Goal: Task Accomplishment & Management: Manage account settings

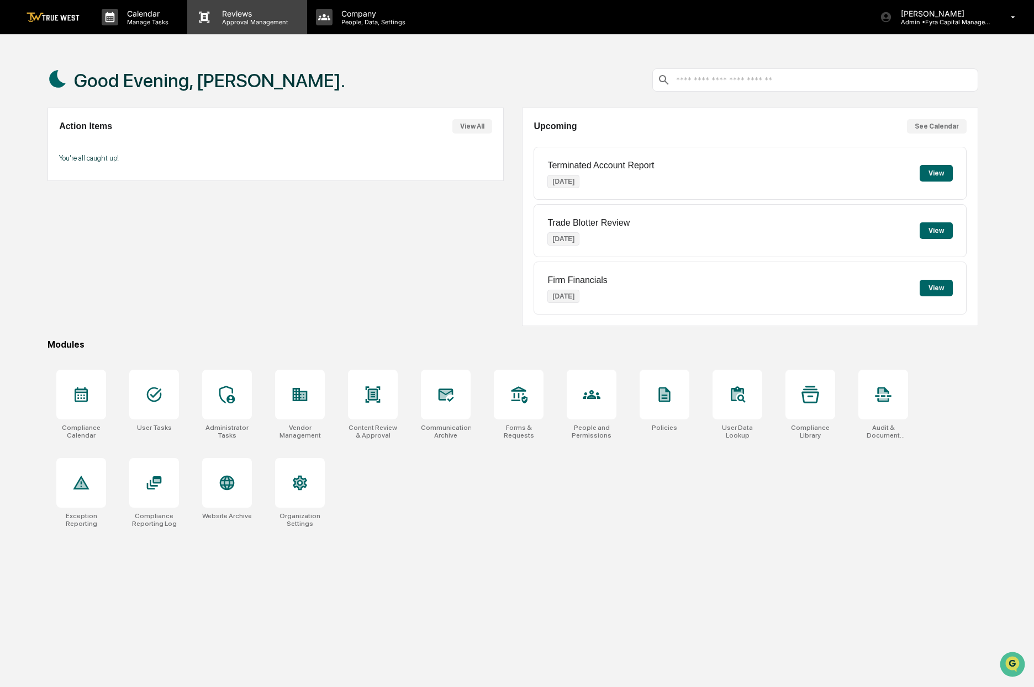
click at [241, 22] on p "Approval Management" at bounding box center [253, 22] width 81 height 8
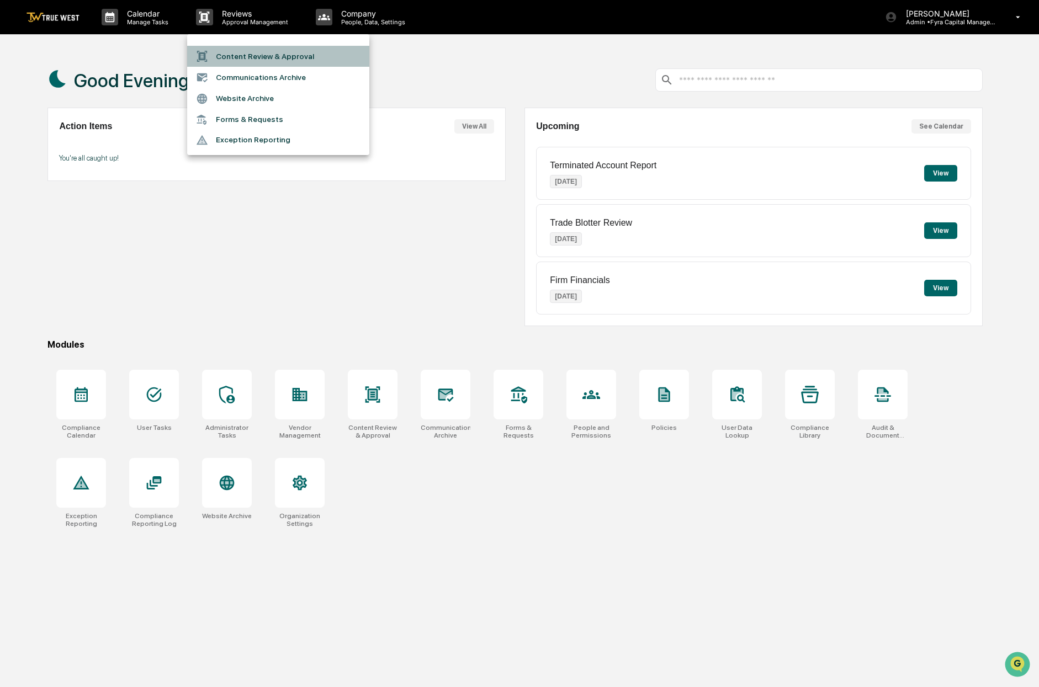
click at [250, 55] on li "Content Review & Approval" at bounding box center [278, 56] width 182 height 21
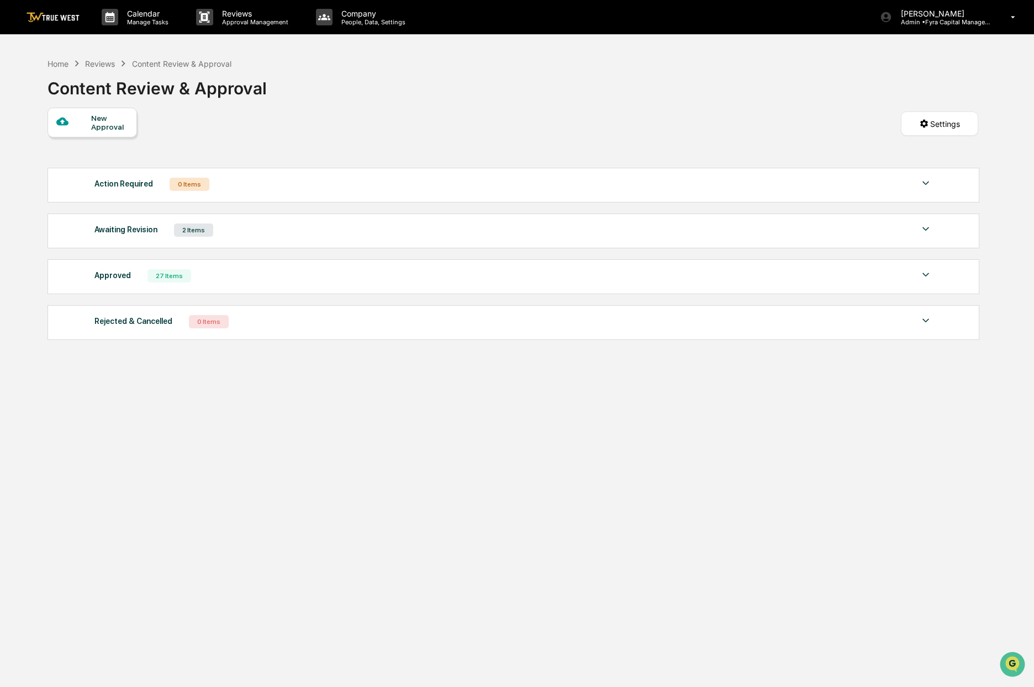
click at [158, 280] on div "27 Items" at bounding box center [169, 275] width 44 height 13
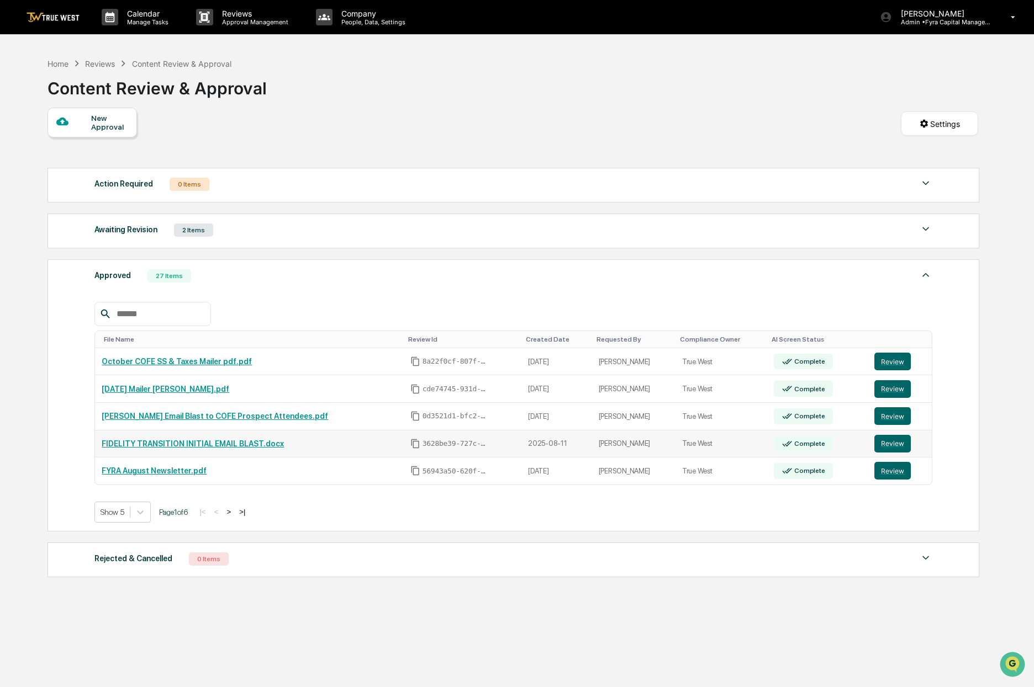
click at [149, 443] on link "FIDELITY TRANSITION INITIAL EMAIL BLAST.docx" at bounding box center [193, 443] width 182 height 9
